Goal: Book appointment/travel/reservation

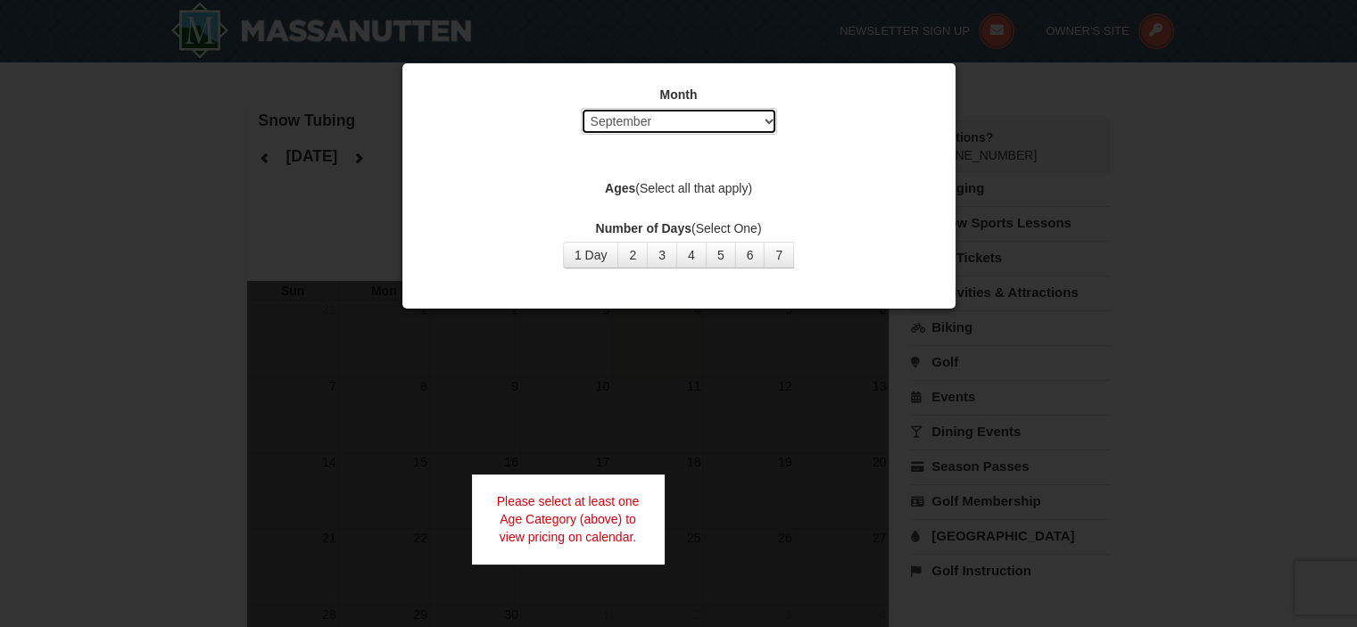
click at [754, 125] on select "Select September October November December January February March April May Jun…" at bounding box center [679, 121] width 196 height 27
select select "11"
click at [581, 108] on select "Select September October November December January February March April May Jun…" at bounding box center [679, 121] width 196 height 27
click at [614, 255] on button "1 Day" at bounding box center [591, 255] width 56 height 27
click at [692, 180] on label "Ages (Select all that apply)" at bounding box center [679, 188] width 508 height 18
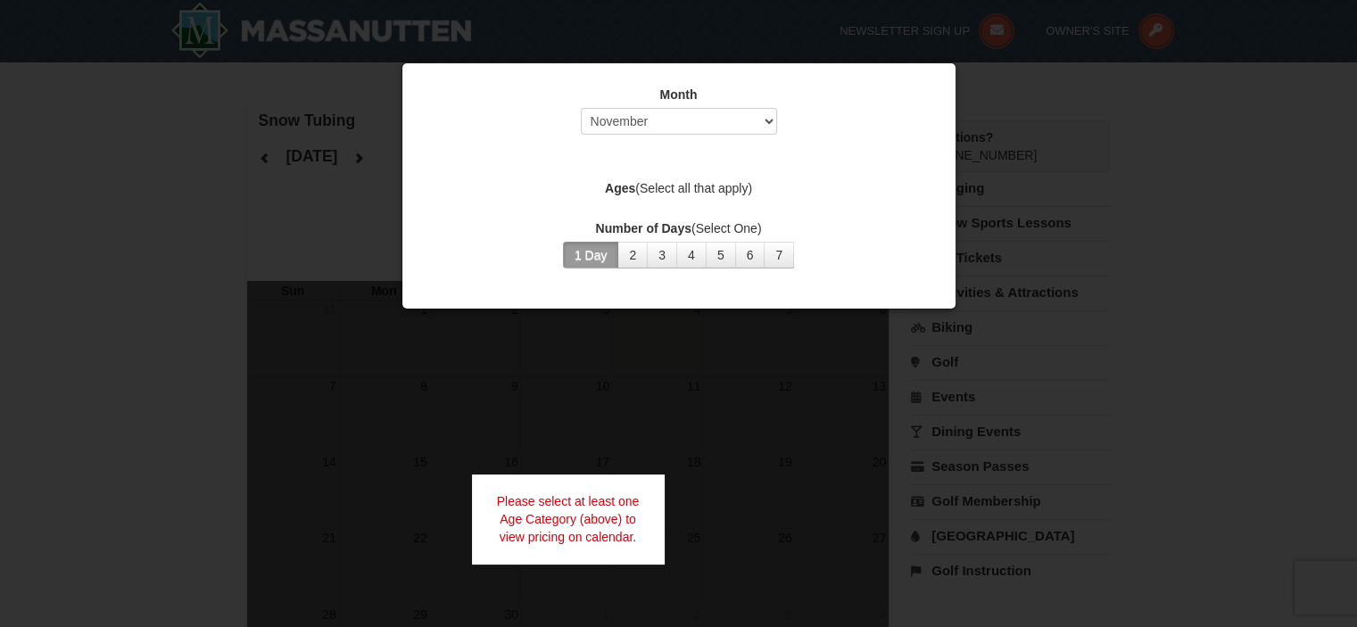
click at [731, 185] on label "Ages (Select all that apply)" at bounding box center [679, 188] width 508 height 18
click at [621, 528] on div "Please select at least one Age Category (above) to view pricing on calendar." at bounding box center [568, 519] width 193 height 89
click at [702, 185] on label "Ages (Select all that apply)" at bounding box center [679, 188] width 508 height 18
drag, startPoint x: 709, startPoint y: 185, endPoint x: 944, endPoint y: 141, distance: 238.6
click at [711, 185] on label "Ages (Select all that apply)" at bounding box center [679, 188] width 508 height 18
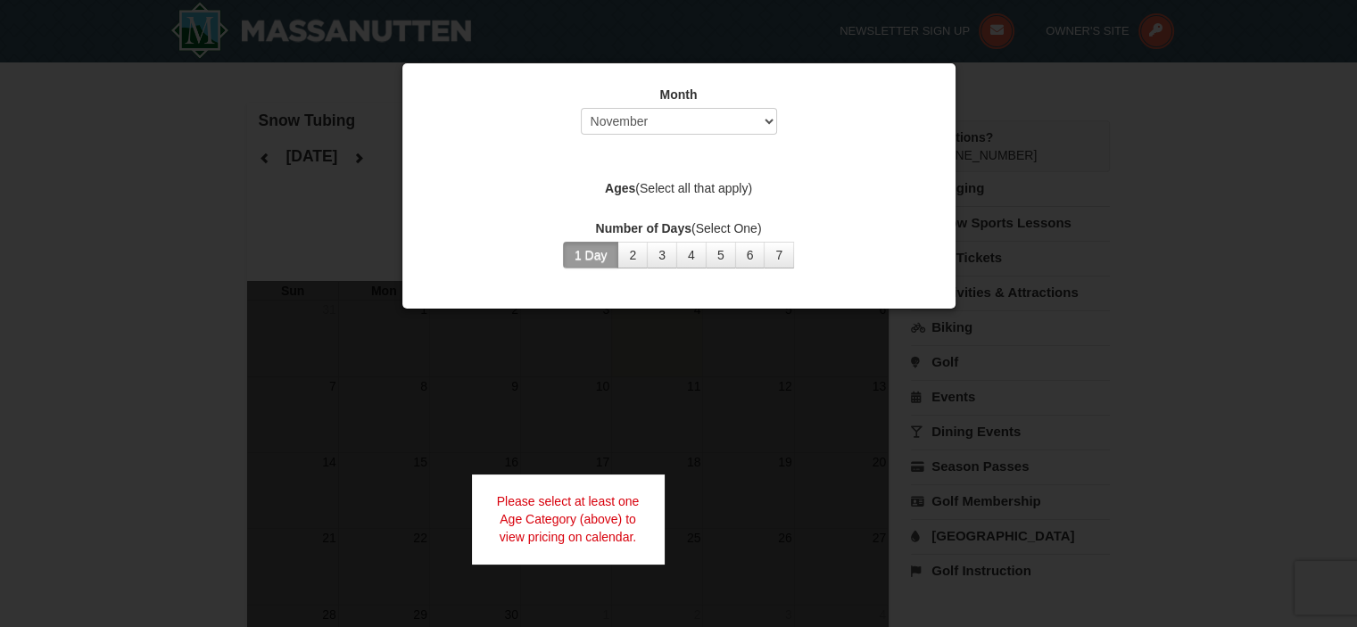
click at [946, 142] on div "Month Select September October November December January February March April M…" at bounding box center [678, 185] width 555 height 247
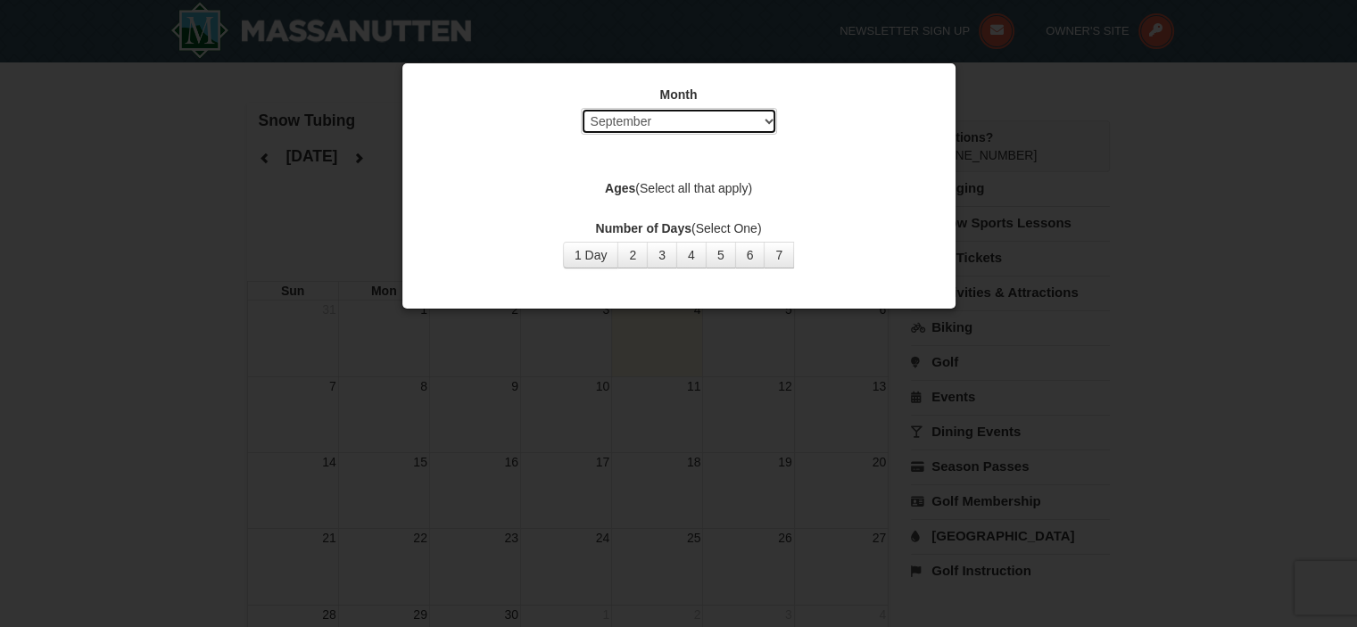
click at [753, 128] on select "Select September October November December January February March April May Jun…" at bounding box center [679, 121] width 196 height 27
select select "11"
click at [581, 108] on select "Select September October November December January February March April May Jun…" at bounding box center [679, 121] width 196 height 27
click at [607, 252] on button "1 Day" at bounding box center [591, 255] width 56 height 27
click at [679, 186] on label "Ages (Select all that apply)" at bounding box center [679, 188] width 508 height 18
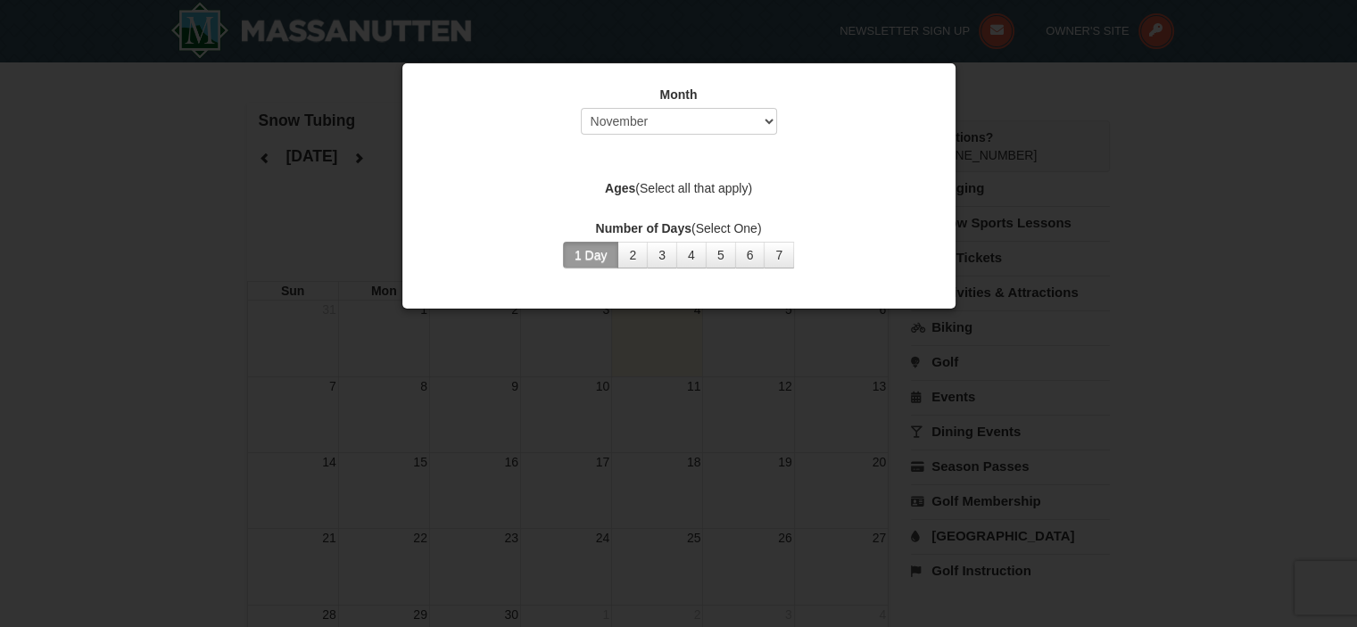
click at [622, 192] on strong "Ages" at bounding box center [620, 188] width 30 height 14
click at [696, 192] on label "Ages (Select all that apply)" at bounding box center [679, 188] width 508 height 18
click at [696, 190] on label "Ages (Select all that apply)" at bounding box center [679, 188] width 508 height 18
click at [698, 189] on label "Ages (Select all that apply)" at bounding box center [679, 188] width 508 height 18
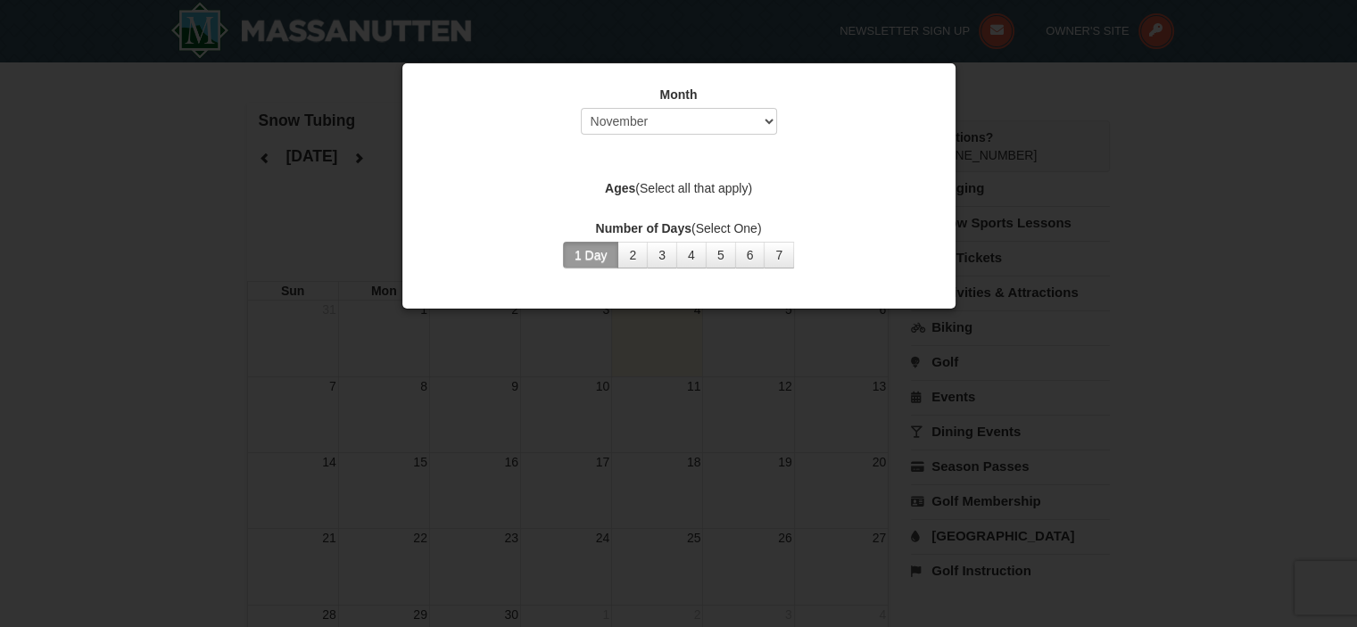
click at [738, 199] on div "Ages (Select all that apply)" at bounding box center [679, 190] width 508 height 22
click at [639, 253] on button "2" at bounding box center [632, 255] width 30 height 27
click at [594, 258] on button "1 Day" at bounding box center [591, 255] width 56 height 27
click at [717, 349] on div at bounding box center [678, 313] width 1357 height 627
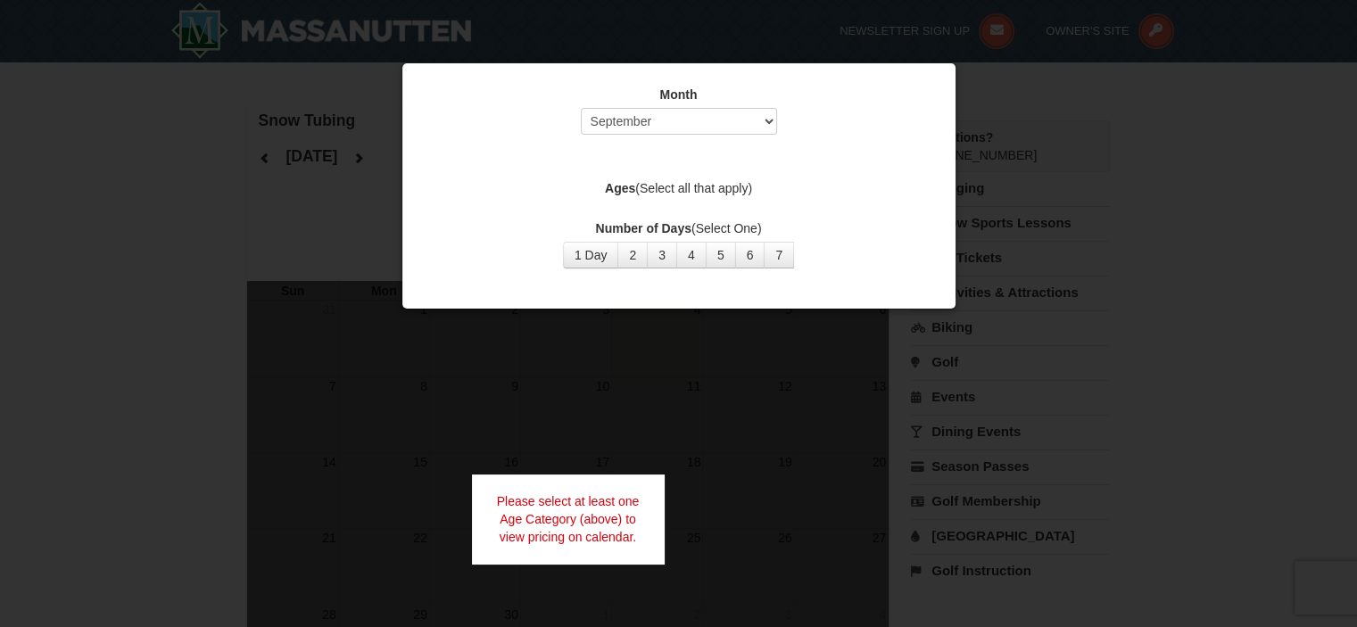
click at [611, 501] on div "Please select at least one Age Category (above) to view pricing on calendar." at bounding box center [568, 519] width 193 height 89
click at [772, 113] on select "Select September October November December January February March April May Jun…" at bounding box center [679, 121] width 196 height 27
select select "11"
click at [581, 108] on select "Select September October November December January February March April May Jun…" at bounding box center [679, 121] width 196 height 27
drag, startPoint x: 595, startPoint y: 245, endPoint x: 608, endPoint y: 249, distance: 13.8
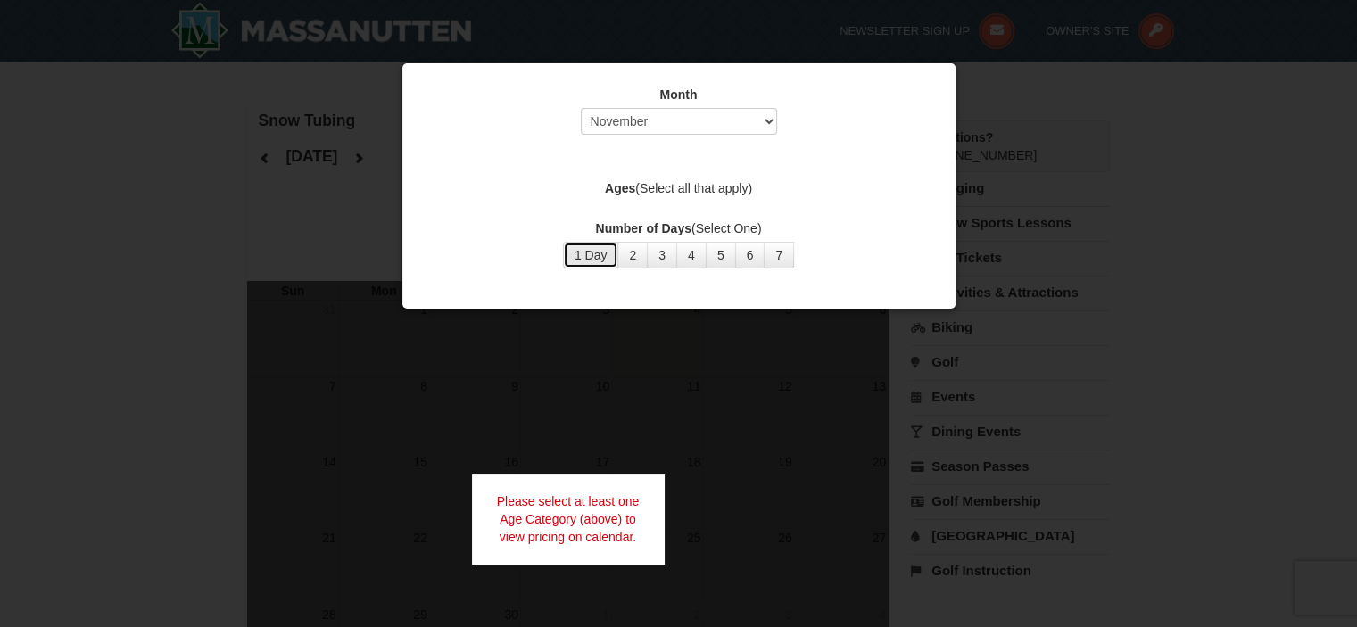
click at [607, 249] on button "1 Day" at bounding box center [591, 255] width 56 height 27
